Goal: Task Accomplishment & Management: Complete application form

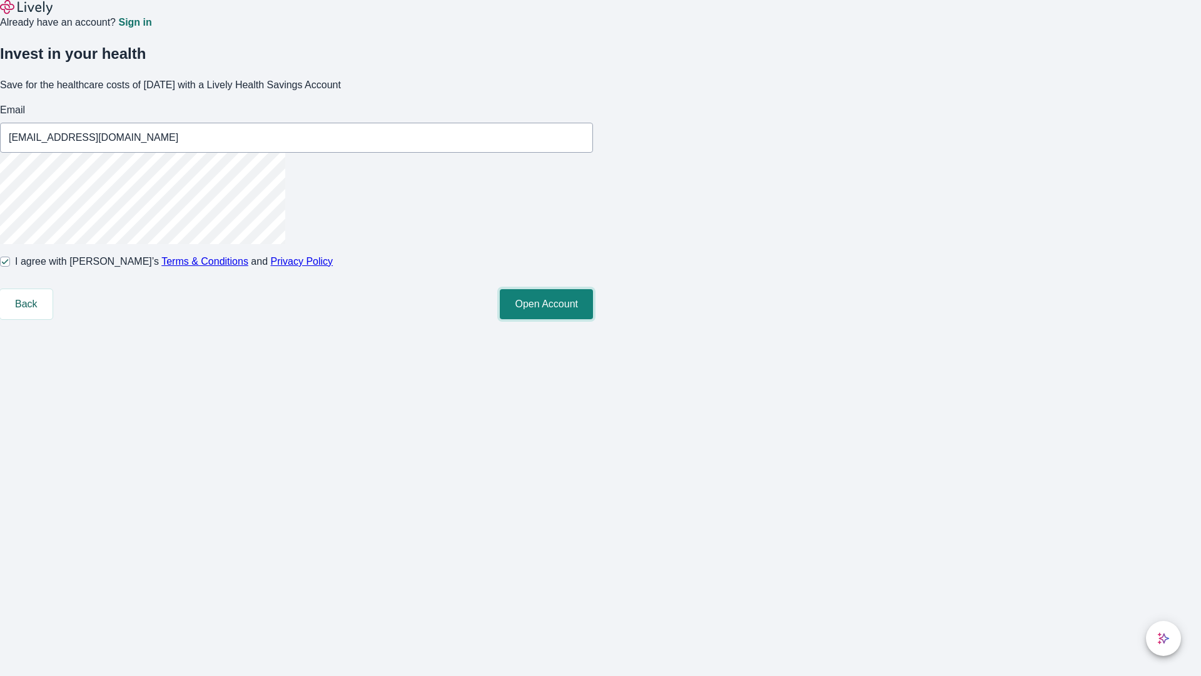
click at [593, 319] on button "Open Account" at bounding box center [546, 304] width 93 height 30
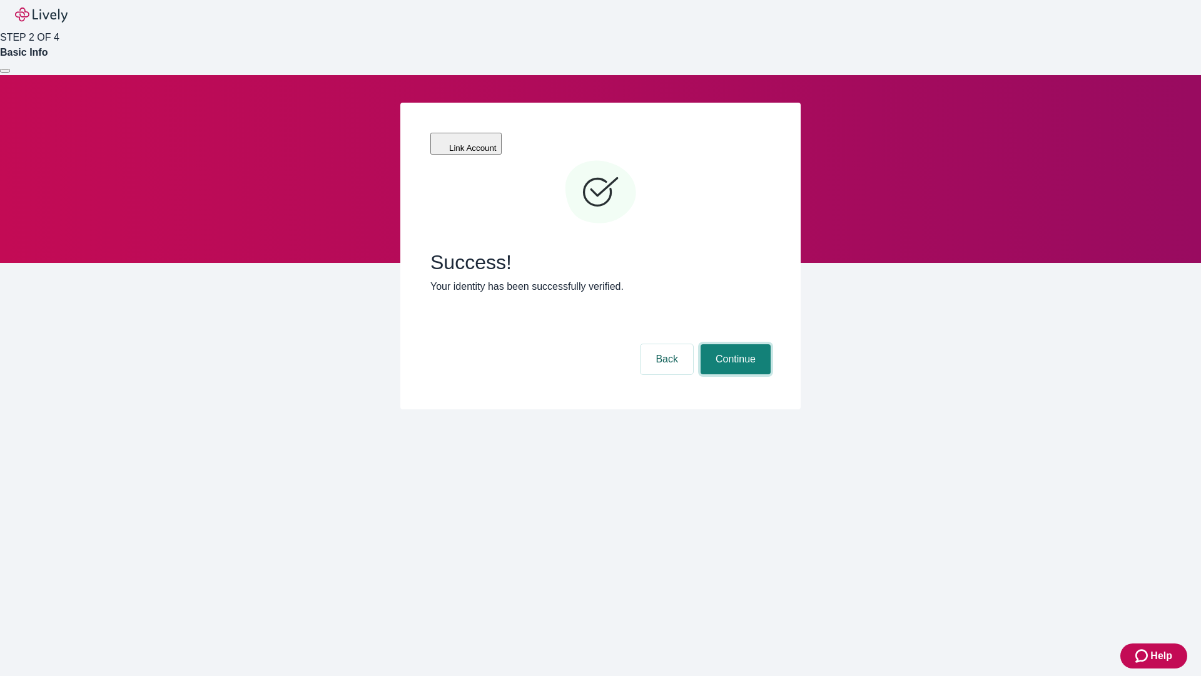
click at [734, 344] on button "Continue" at bounding box center [736, 359] width 70 height 30
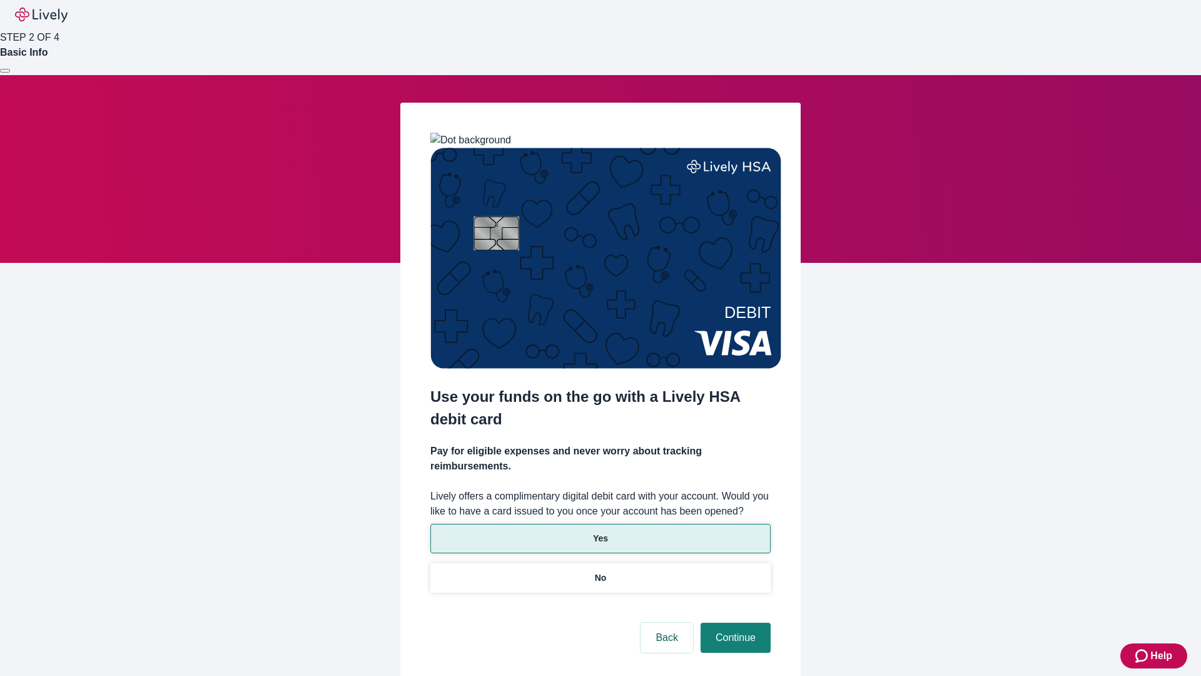
click at [600, 532] on p "Yes" at bounding box center [600, 538] width 15 height 13
